Goal: Task Accomplishment & Management: Use online tool/utility

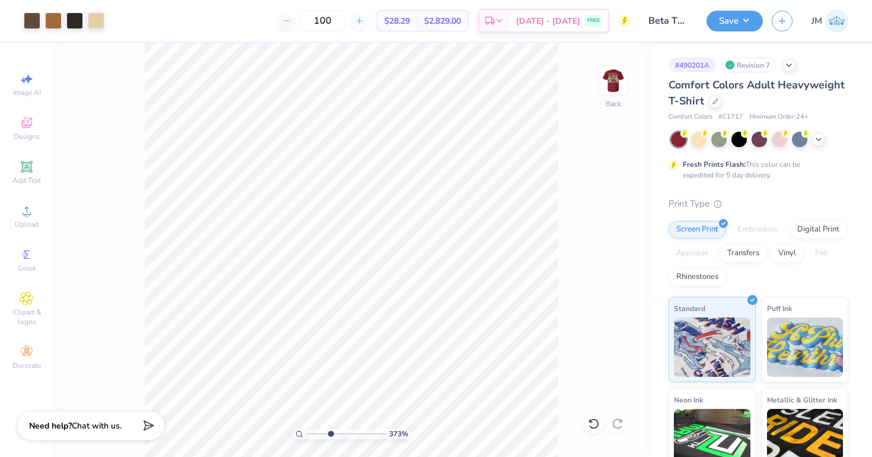
drag, startPoint x: 307, startPoint y: 431, endPoint x: 330, endPoint y: 436, distance: 23.6
type input "3.73"
click at [330, 436] on input "range" at bounding box center [346, 433] width 80 height 11
click at [30, 28] on div at bounding box center [32, 19] width 17 height 17
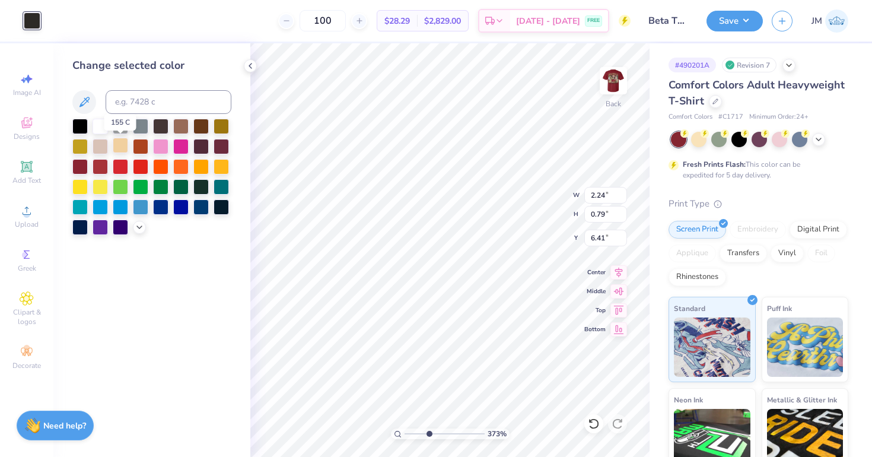
click at [120, 150] on div at bounding box center [120, 145] width 15 height 15
type input "2.54"
type input "2.21"
type input "2.62"
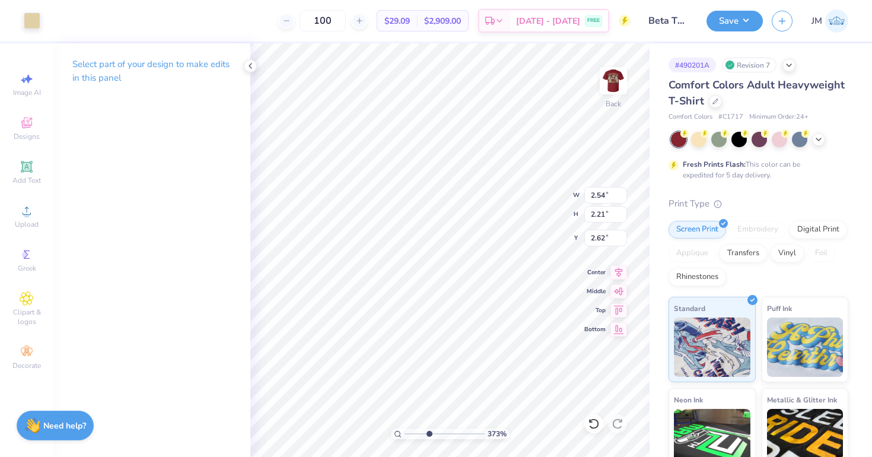
type input "3.29"
type input "2.68"
type input "2.77"
click at [237, 192] on div "Select part of your design to make edits in this panel" at bounding box center [151, 249] width 197 height 413
click at [609, 75] on img at bounding box center [612, 80] width 47 height 47
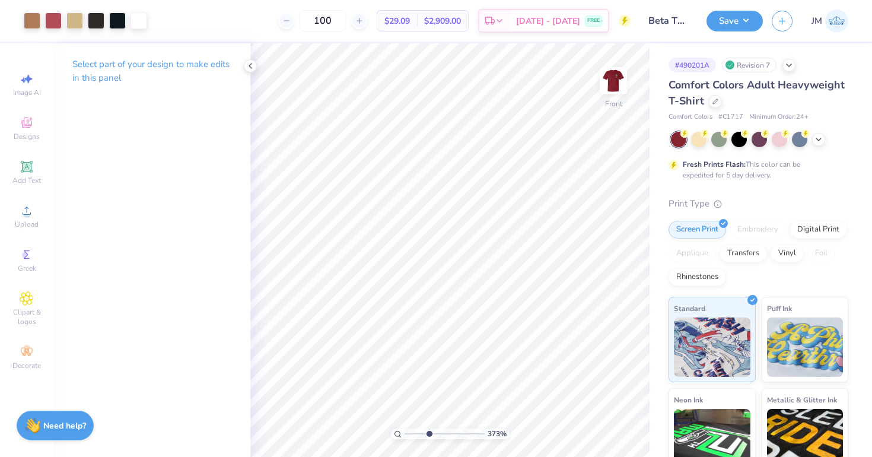
click at [75, 8] on div "Art colors" at bounding box center [73, 21] width 147 height 42
click at [75, 16] on div at bounding box center [74, 19] width 17 height 17
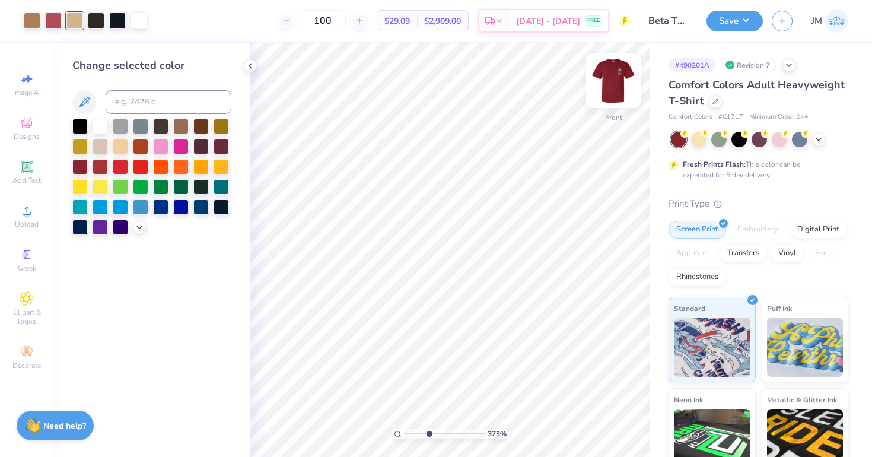
click at [620, 76] on img at bounding box center [612, 80] width 47 height 47
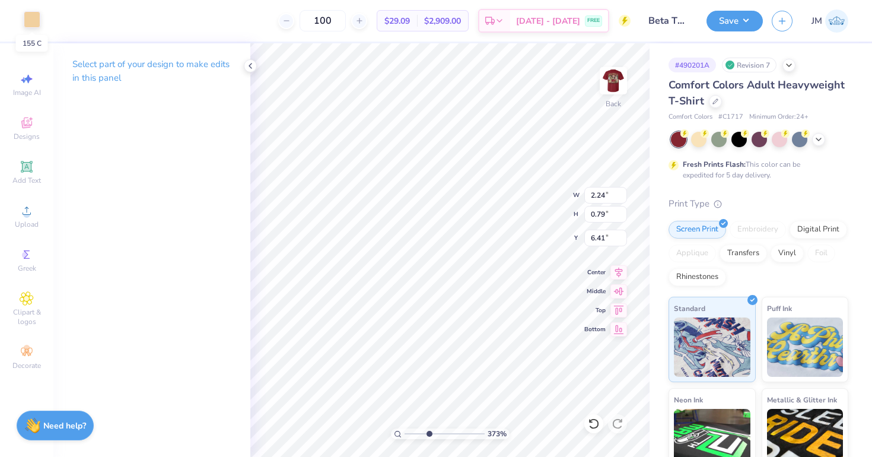
click at [33, 19] on div at bounding box center [32, 19] width 17 height 17
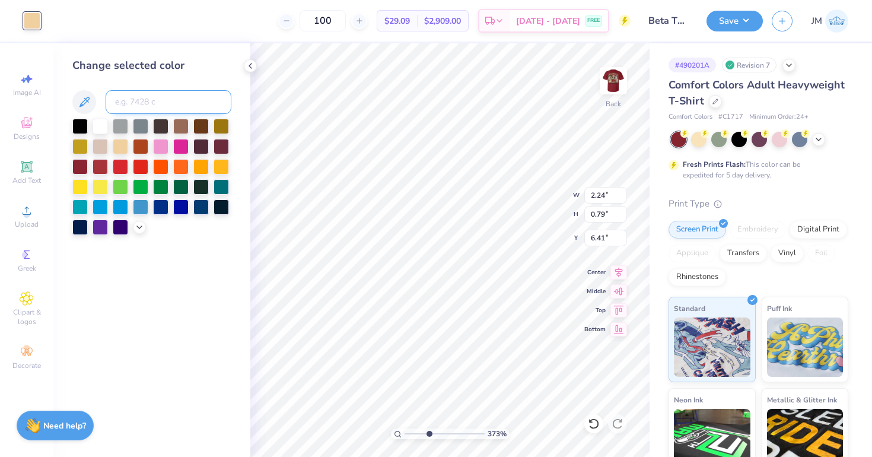
click at [169, 109] on input at bounding box center [169, 102] width 126 height 24
type input "7502"
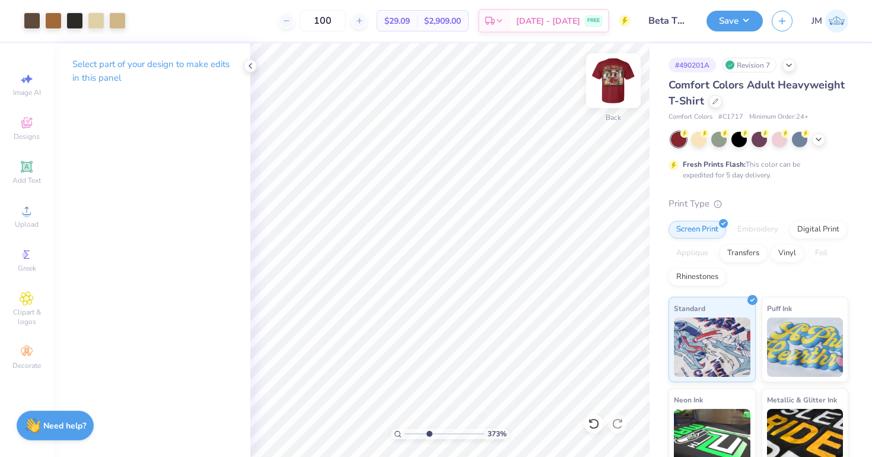
click at [608, 74] on img at bounding box center [612, 80] width 47 height 47
drag, startPoint x: 429, startPoint y: 432, endPoint x: 416, endPoint y: 433, distance: 12.5
type input "2.21"
click at [416, 433] on input "range" at bounding box center [444, 433] width 80 height 11
click at [617, 81] on img at bounding box center [612, 80] width 47 height 47
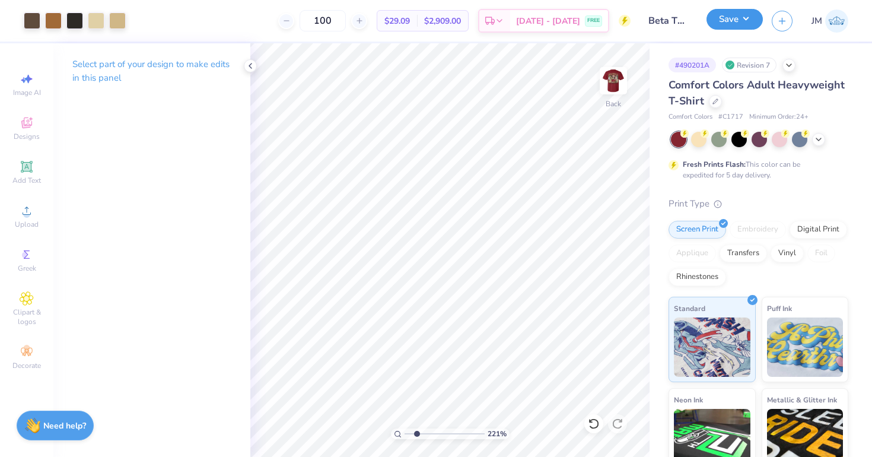
click at [741, 21] on button "Save" at bounding box center [734, 19] width 56 height 21
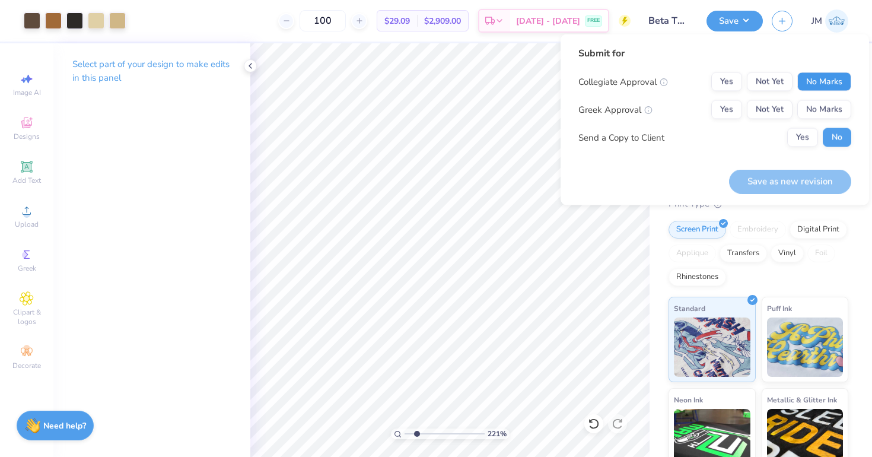
click at [821, 78] on button "No Marks" at bounding box center [824, 81] width 54 height 19
click at [778, 111] on button "Not Yet" at bounding box center [769, 109] width 46 height 19
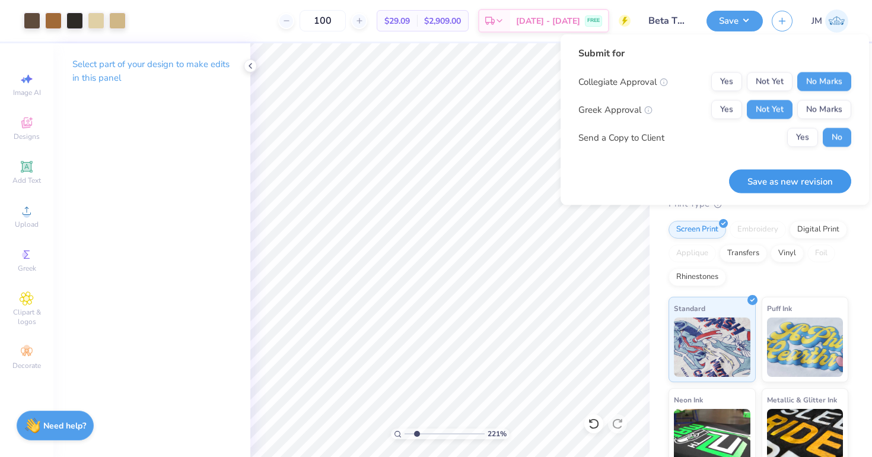
click at [774, 182] on button "Save as new revision" at bounding box center [790, 181] width 122 height 24
click at [639, 26] on input "Beta Theta Pi fall rush" at bounding box center [668, 21] width 58 height 24
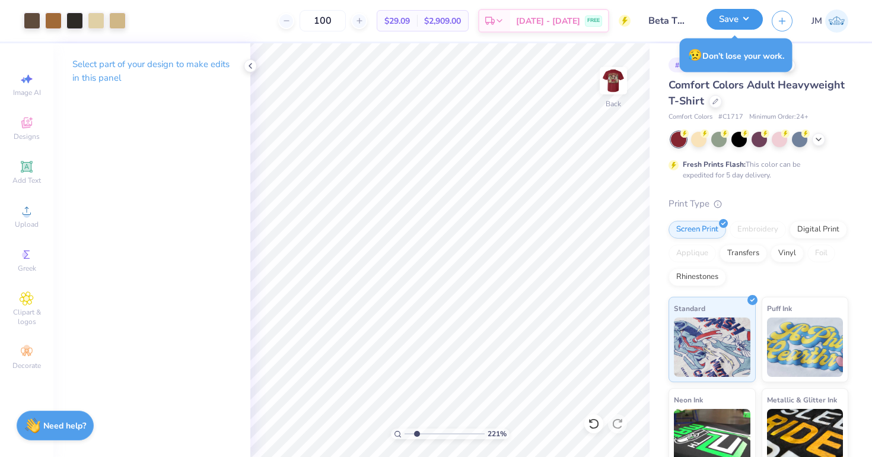
click at [739, 24] on button "Save" at bounding box center [734, 19] width 56 height 21
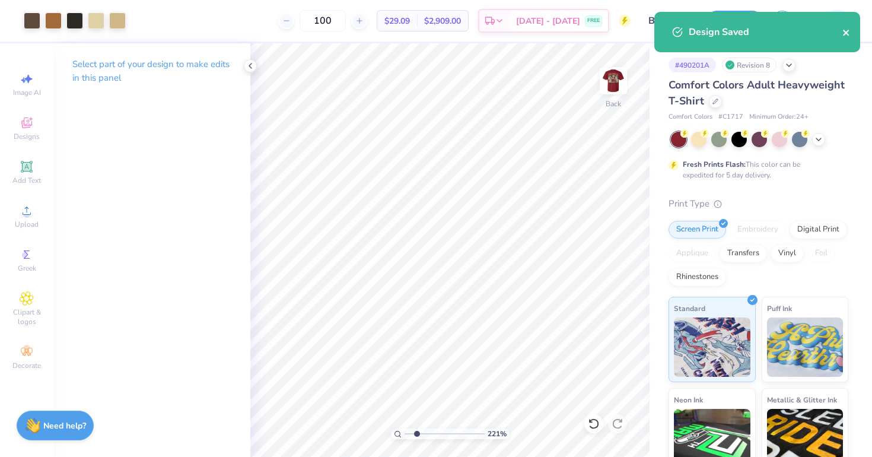
click at [848, 33] on icon "close" at bounding box center [846, 32] width 8 height 9
